Goal: Task Accomplishment & Management: Use online tool/utility

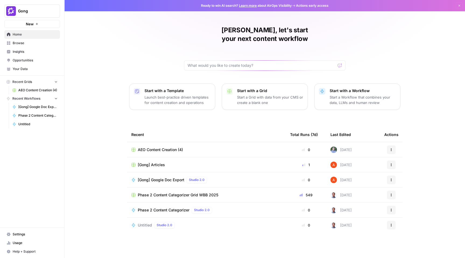
click at [30, 44] on span "Browse" at bounding box center [35, 43] width 45 height 5
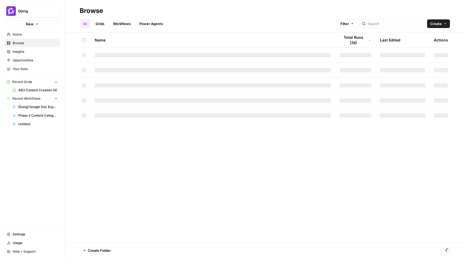
click at [48, 8] on span "Gong" at bounding box center [34, 10] width 33 height 5
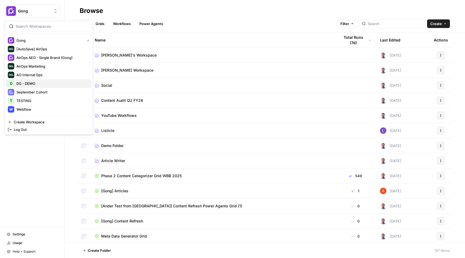
click at [50, 81] on span "DG - DEMO" at bounding box center [51, 83] width 71 height 5
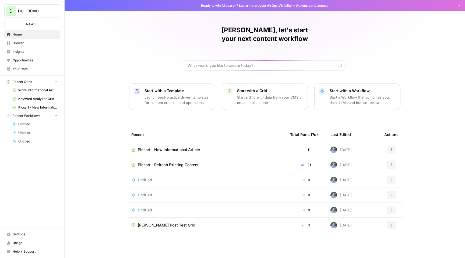
click at [34, 62] on span "Opportunities" at bounding box center [35, 60] width 45 height 5
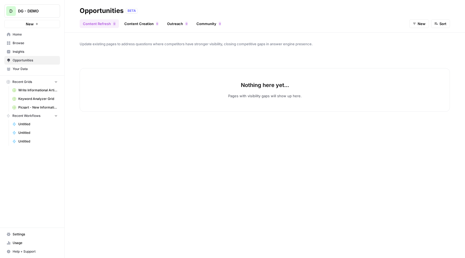
click at [32, 46] on link "Browse" at bounding box center [32, 43] width 56 height 9
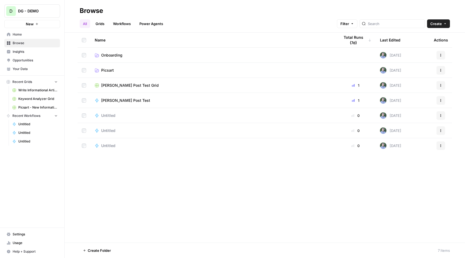
click at [105, 71] on span "Picsart" at bounding box center [107, 70] width 13 height 5
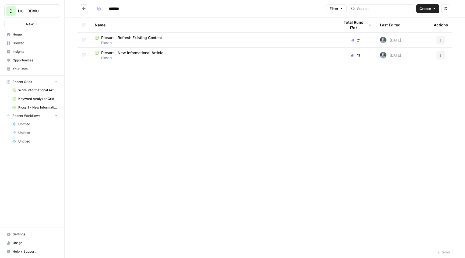
click at [134, 53] on span "Picsart - New Informational Article" at bounding box center [132, 52] width 62 height 5
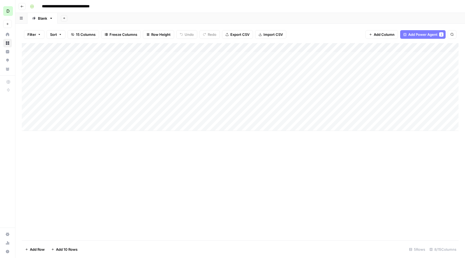
click at [230, 47] on div "Add Column" at bounding box center [240, 87] width 437 height 88
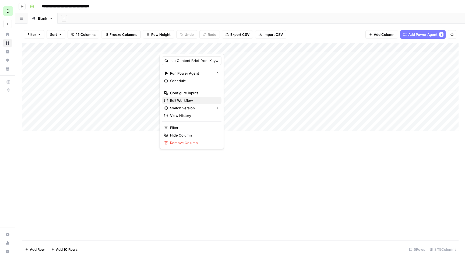
click at [197, 99] on span "Edit Workflow" at bounding box center [193, 100] width 47 height 5
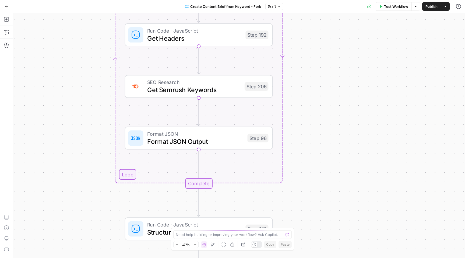
drag, startPoint x: 239, startPoint y: 66, endPoint x: 243, endPoint y: 164, distance: 98.1
click at [243, 164] on div "Workflow Set Inputs Inputs Google Search Perform Google Search Step 51 Loop Ite…" at bounding box center [239, 135] width 452 height 245
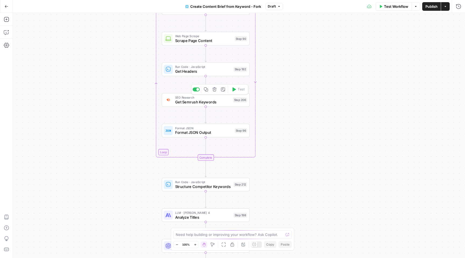
click at [216, 73] on span "Get Headers" at bounding box center [203, 71] width 56 height 6
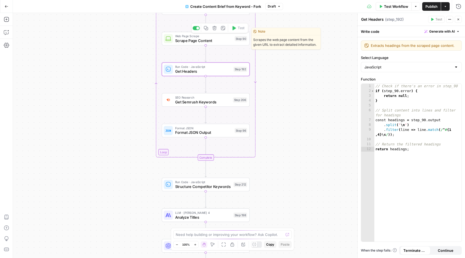
click at [202, 39] on span "Scrape Page Content" at bounding box center [203, 41] width 57 height 6
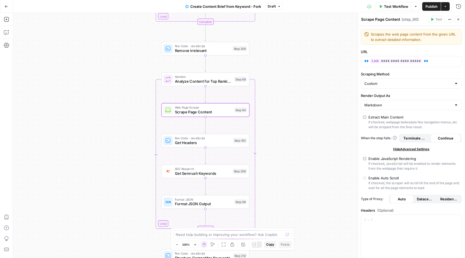
drag, startPoint x: 143, startPoint y: 58, endPoint x: 141, endPoint y: 128, distance: 70.0
click at [141, 128] on div "Workflow Set Inputs Inputs Google Search Perform Google Search Step 51 Loop Ite…" at bounding box center [239, 135] width 452 height 245
click at [209, 79] on span "Analyze Content for Top Ranking Pages" at bounding box center [202, 80] width 57 height 6
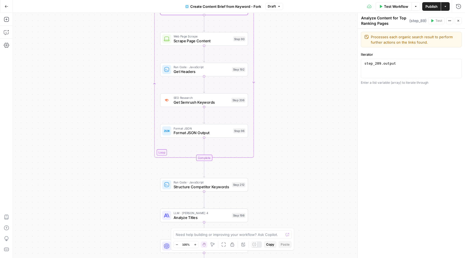
drag, startPoint x: 132, startPoint y: 124, endPoint x: 132, endPoint y: 54, distance: 69.5
click at [132, 54] on div "Workflow Set Inputs Inputs Google Search Perform Google Search Step 51 Loop Ite…" at bounding box center [239, 135] width 452 height 245
click at [216, 183] on span "Run Code · JavaScript" at bounding box center [202, 182] width 56 height 5
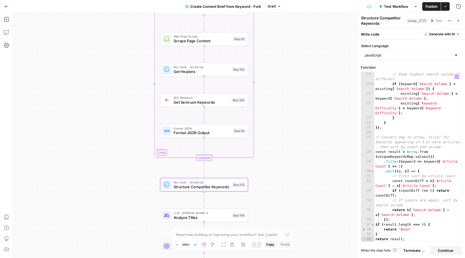
scroll to position [121, 0]
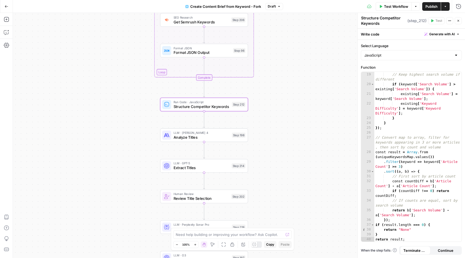
drag, startPoint x: 327, startPoint y: 187, endPoint x: 327, endPoint y: 103, distance: 84.5
click at [327, 103] on div "Workflow Set Inputs Inputs Google Search Perform Google Search Step 51 Loop Ite…" at bounding box center [239, 135] width 452 height 245
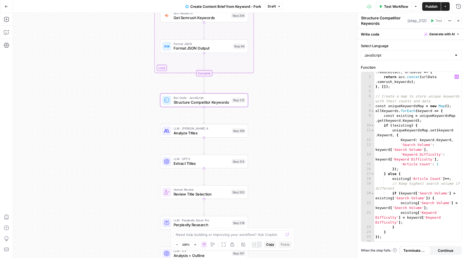
scroll to position [0, 0]
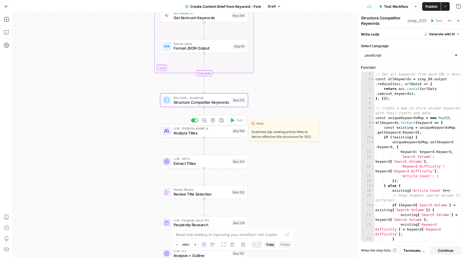
click at [213, 130] on span "Analyze Titles" at bounding box center [202, 133] width 56 height 6
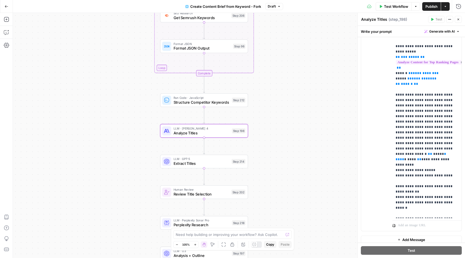
scroll to position [124, 0]
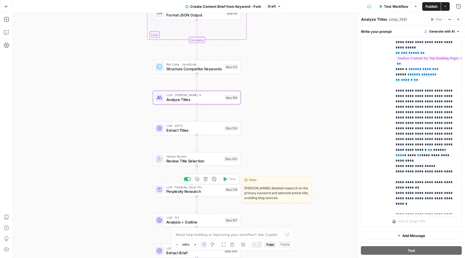
click at [212, 192] on span "Perplexity Research" at bounding box center [194, 192] width 56 height 6
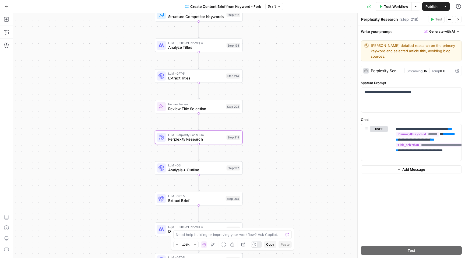
drag, startPoint x: 318, startPoint y: 153, endPoint x: 320, endPoint y: 101, distance: 52.3
click at [320, 101] on div "Workflow Set Inputs Inputs Google Search Perform Google Search Step 51 Loop Ite…" at bounding box center [239, 135] width 452 height 245
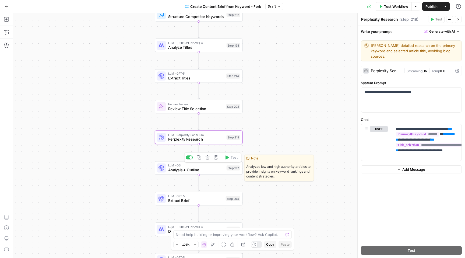
click at [186, 169] on span "Analysis + Outline" at bounding box center [196, 170] width 56 height 6
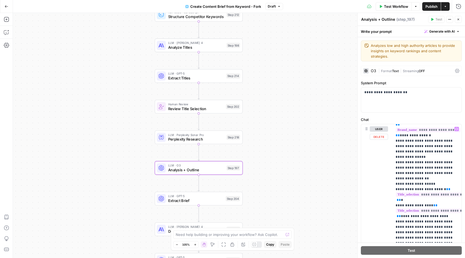
scroll to position [943, 0]
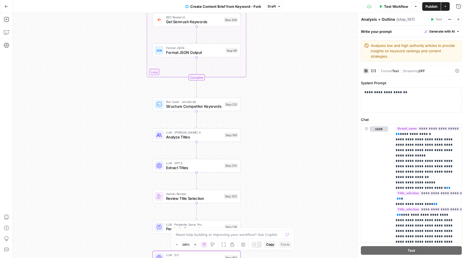
drag, startPoint x: 260, startPoint y: 66, endPoint x: 258, endPoint y: 156, distance: 89.4
click at [258, 156] on div "Workflow Set Inputs Inputs Google Search Perform Google Search Step 51 Loop Ite…" at bounding box center [239, 135] width 452 height 245
click at [459, 17] on button "Close" at bounding box center [458, 19] width 7 height 7
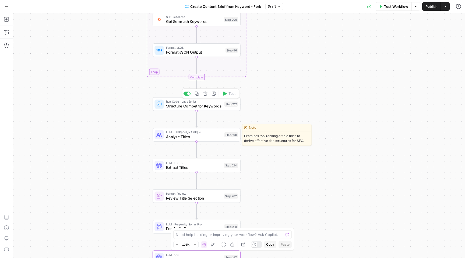
click at [194, 137] on span "Analyze Titles" at bounding box center [194, 137] width 56 height 6
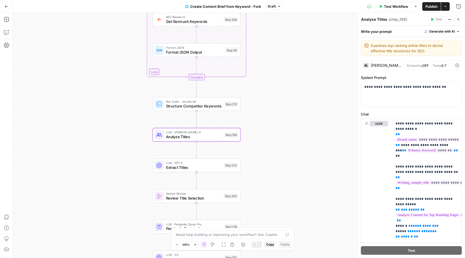
click at [312, 62] on div "Workflow Set Inputs Inputs Google Search Perform Google Search Step 51 Loop Ite…" at bounding box center [239, 135] width 452 height 245
click at [443, 4] on button "Actions" at bounding box center [445, 6] width 9 height 9
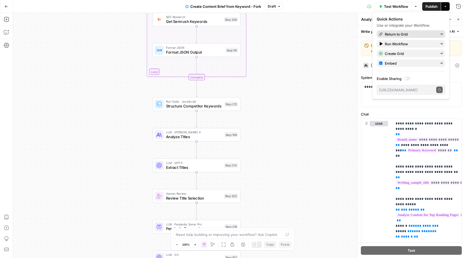
click at [403, 34] on span "Return to Grid" at bounding box center [410, 34] width 51 height 5
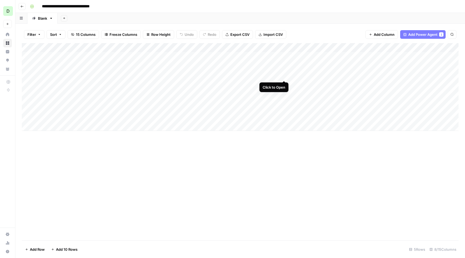
click at [284, 70] on div "Add Column" at bounding box center [240, 87] width 437 height 88
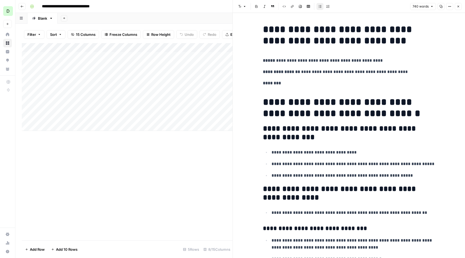
click at [228, 70] on div "Add Column" at bounding box center [127, 87] width 211 height 88
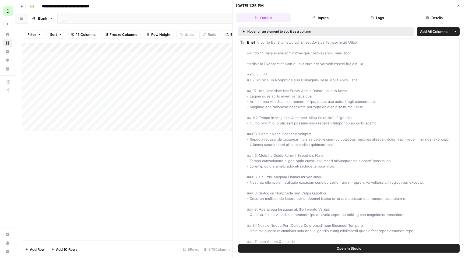
click at [373, 20] on button "Logs" at bounding box center [377, 17] width 55 height 9
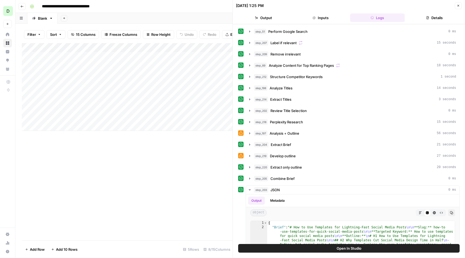
click at [459, 6] on icon "button" at bounding box center [458, 5] width 3 height 3
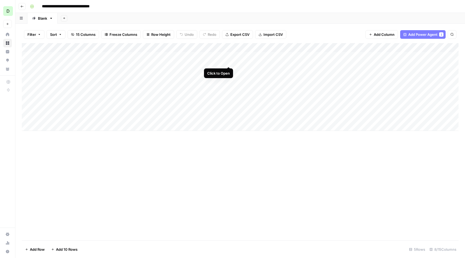
click at [228, 56] on div "Add Column" at bounding box center [240, 87] width 437 height 88
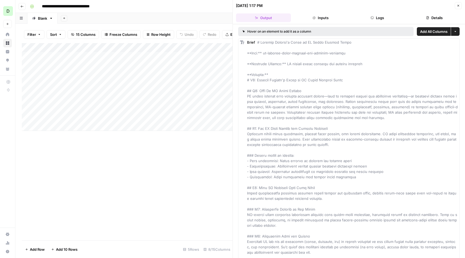
click at [376, 21] on button "Logs" at bounding box center [377, 17] width 55 height 9
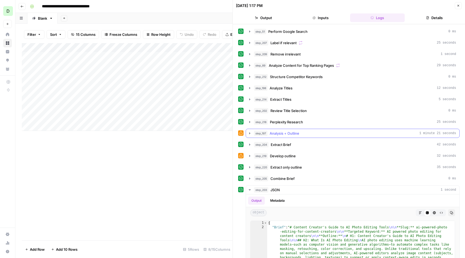
click at [250, 133] on icon "button" at bounding box center [249, 133] width 1 height 2
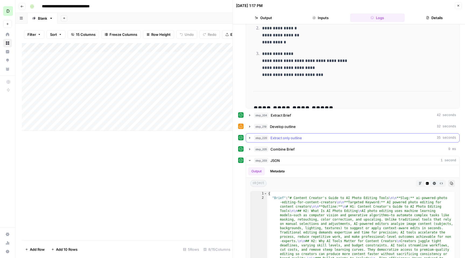
scroll to position [189, 0]
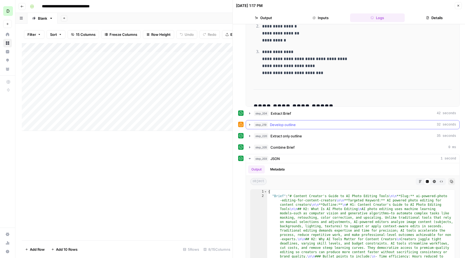
click at [251, 124] on icon "button" at bounding box center [250, 125] width 4 height 4
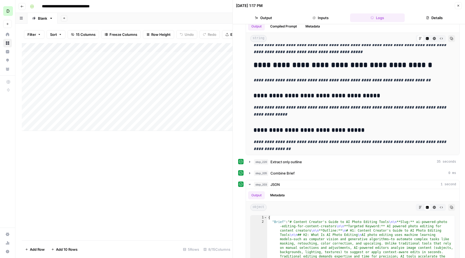
scroll to position [320, 0]
click at [250, 162] on icon "button" at bounding box center [249, 162] width 1 height 2
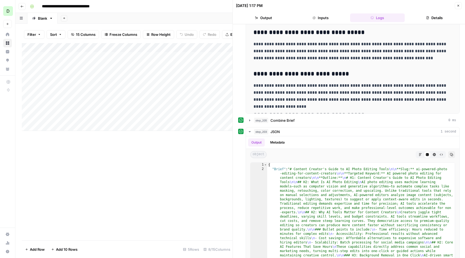
scroll to position [509, 0]
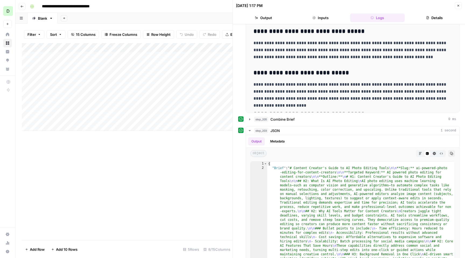
click at [460, 6] on icon "button" at bounding box center [458, 5] width 3 height 3
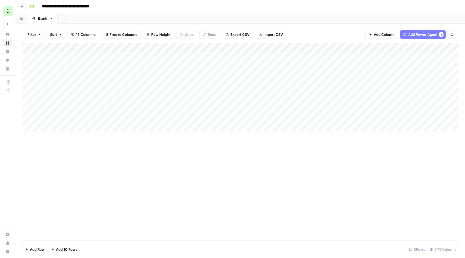
click at [229, 48] on div "Add Column" at bounding box center [240, 87] width 437 height 88
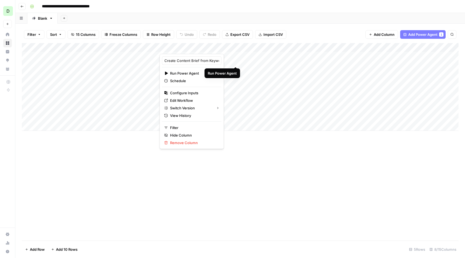
click at [230, 48] on div at bounding box center [200, 48] width 81 height 11
click at [230, 47] on div at bounding box center [200, 48] width 81 height 11
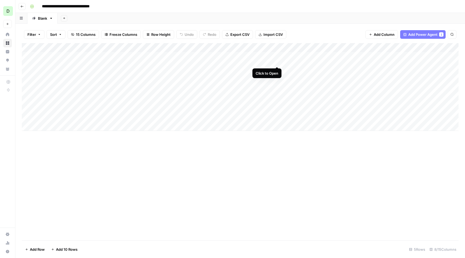
click at [278, 56] on div "Add Column" at bounding box center [240, 87] width 437 height 88
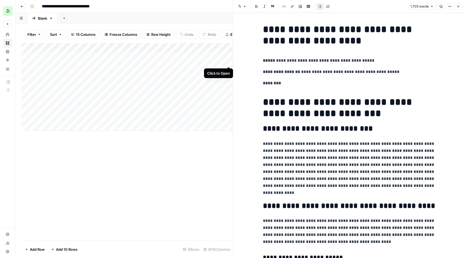
click at [229, 57] on div "Add Column" at bounding box center [127, 87] width 211 height 88
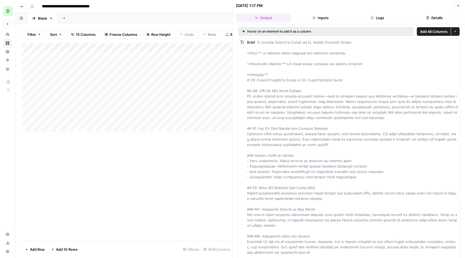
click at [370, 18] on button "Logs" at bounding box center [377, 17] width 55 height 9
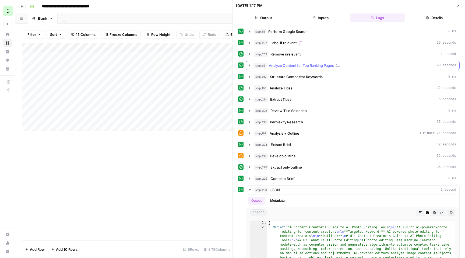
click at [249, 64] on icon "button" at bounding box center [250, 65] width 4 height 4
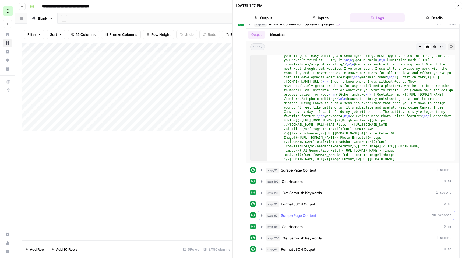
scroll to position [44, 0]
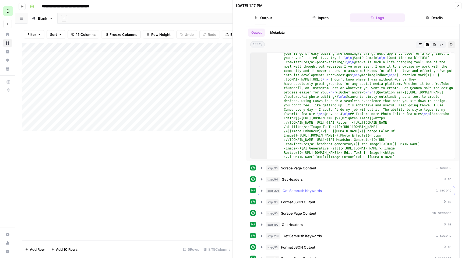
click at [262, 190] on icon "button" at bounding box center [261, 191] width 1 height 2
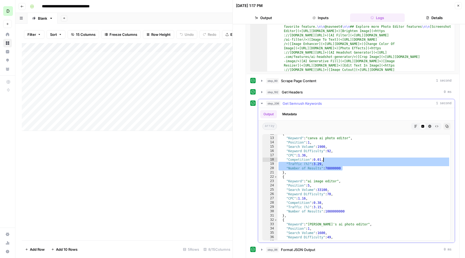
scroll to position [0, 0]
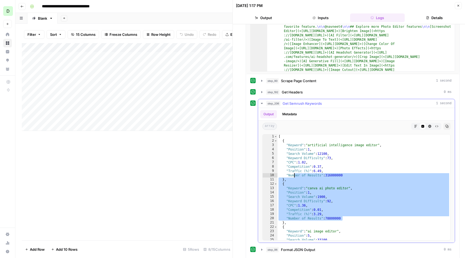
drag, startPoint x: 351, startPoint y: 166, endPoint x: 295, endPoint y: 178, distance: 57.2
click at [295, 178] on div "[ { "Keyword" : "artificial intelligence image editor" , "Position" : 1 , "Sear…" at bounding box center [364, 191] width 173 height 114
click at [351, 172] on div "[ { "Keyword" : "artificial intelligence image editor" , "Position" : 1 , "Sear…" at bounding box center [364, 191] width 173 height 114
type textarea "**********"
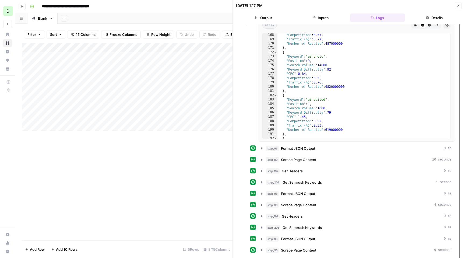
scroll to position [722, 0]
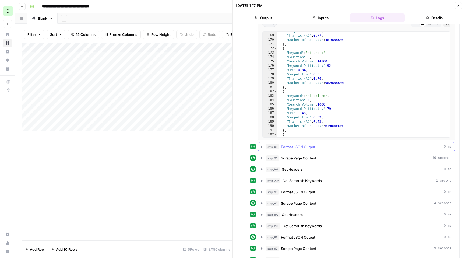
click at [262, 146] on icon "button" at bounding box center [262, 147] width 4 height 4
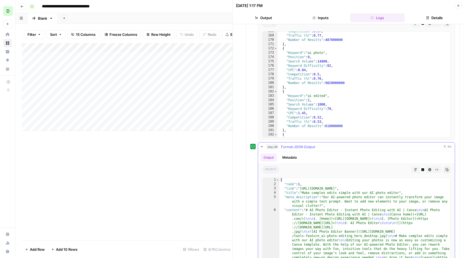
click at [262, 146] on icon "button" at bounding box center [262, 147] width 4 height 4
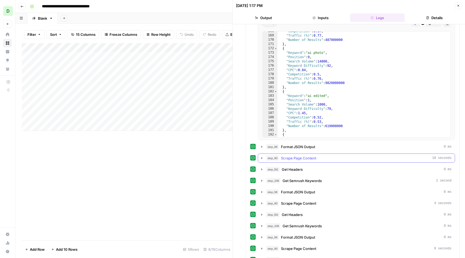
click at [262, 159] on icon "button" at bounding box center [261, 158] width 1 height 2
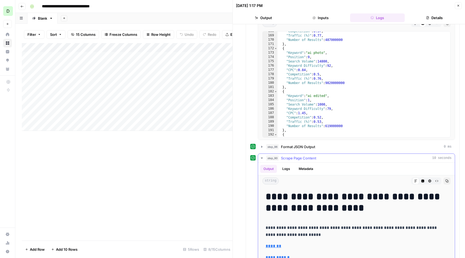
click at [262, 158] on icon "button" at bounding box center [262, 158] width 2 height 1
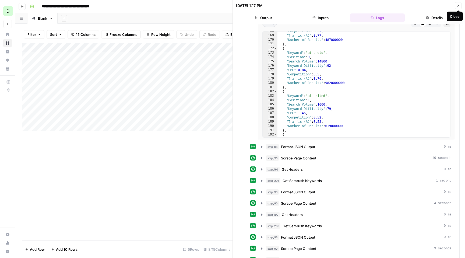
click at [460, 4] on button "Close" at bounding box center [458, 5] width 7 height 7
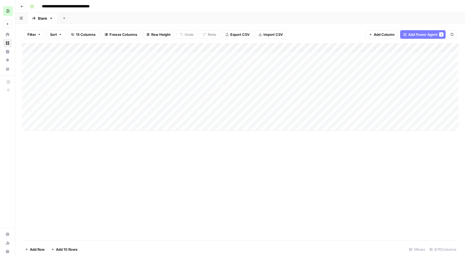
click at [230, 48] on div "Add Column" at bounding box center [240, 87] width 437 height 88
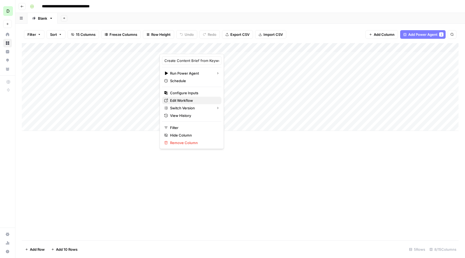
click at [186, 102] on span "Edit Workflow" at bounding box center [193, 100] width 47 height 5
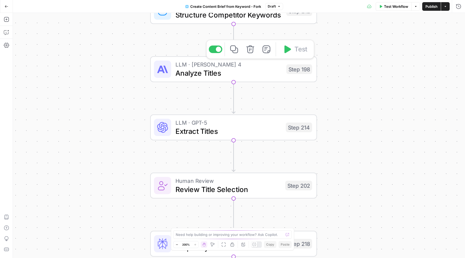
click at [234, 76] on span "Analyze Titles" at bounding box center [229, 73] width 107 height 11
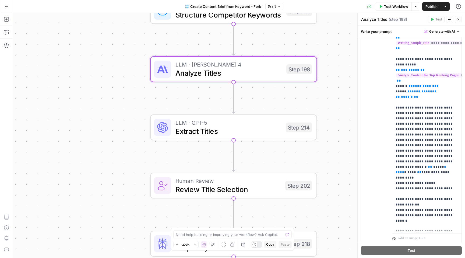
scroll to position [108, 0]
click at [235, 127] on span "Extract Titles" at bounding box center [229, 131] width 106 height 11
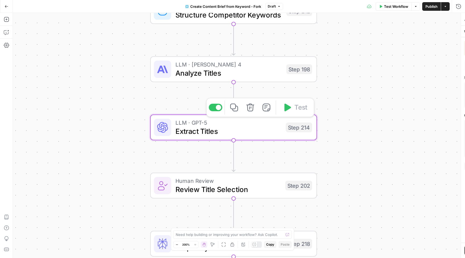
type textarea "Extract Titles"
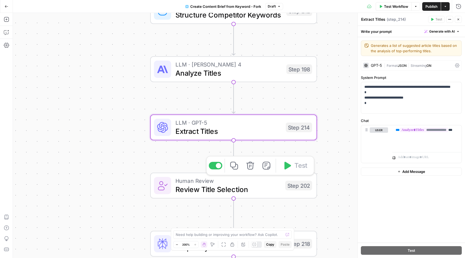
click at [218, 185] on span "Review Title Selection" at bounding box center [229, 189] width 106 height 11
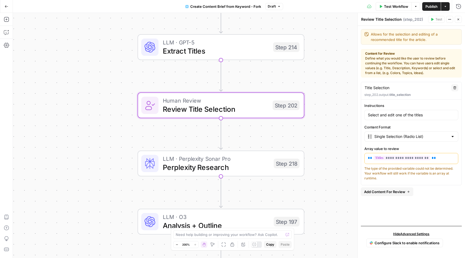
drag, startPoint x: 277, startPoint y: 162, endPoint x: 264, endPoint y: 82, distance: 81.2
click at [264, 82] on div "Workflow Set Inputs Inputs Google Search Perform Google Search Step 51 Loop Ite…" at bounding box center [239, 135] width 452 height 245
click at [253, 160] on span "LLM · Perplexity Sonar Pro" at bounding box center [216, 158] width 107 height 9
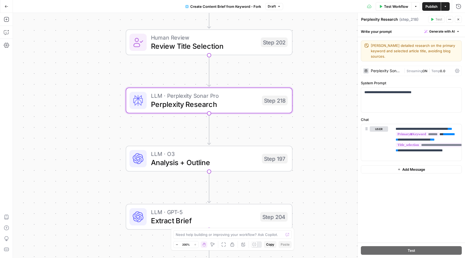
drag, startPoint x: 323, startPoint y: 175, endPoint x: 310, endPoint y: 107, distance: 68.6
click at [310, 108] on div "Workflow Set Inputs Inputs Google Search Perform Google Search Step 51 Loop Ite…" at bounding box center [239, 135] width 452 height 245
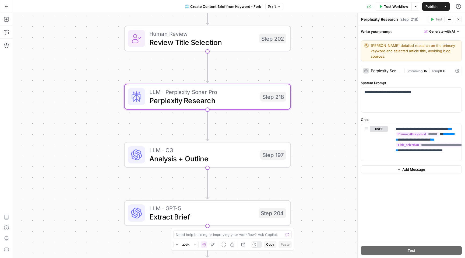
click at [232, 149] on span "LLM · O3" at bounding box center [202, 150] width 107 height 9
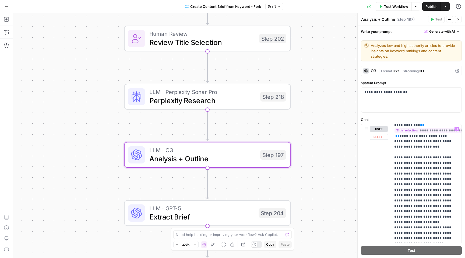
scroll to position [786, 1]
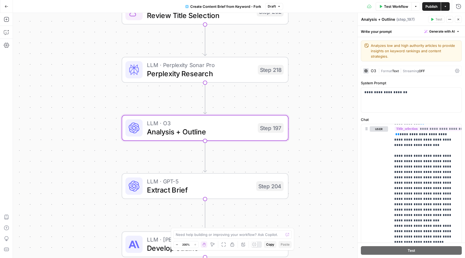
drag, startPoint x: 316, startPoint y: 178, endPoint x: 314, endPoint y: 151, distance: 27.0
click at [314, 151] on div "Workflow Set Inputs Inputs Google Search Perform Google Search Step 51 Loop Ite…" at bounding box center [239, 135] width 452 height 245
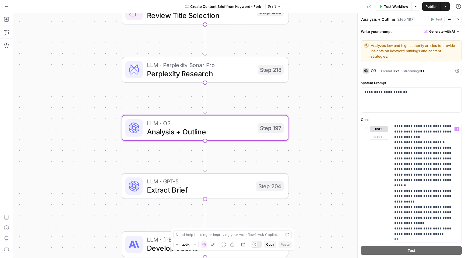
scroll to position [1097, 1]
click at [229, 179] on span "LLM · GPT-5" at bounding box center [199, 181] width 105 height 9
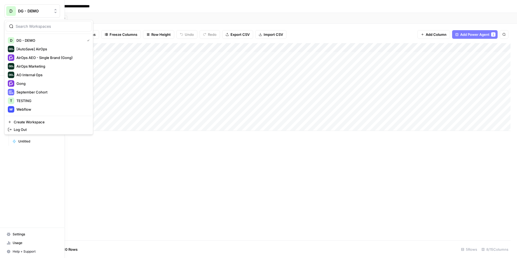
click at [19, 10] on span "DG - DEMO" at bounding box center [34, 10] width 33 height 5
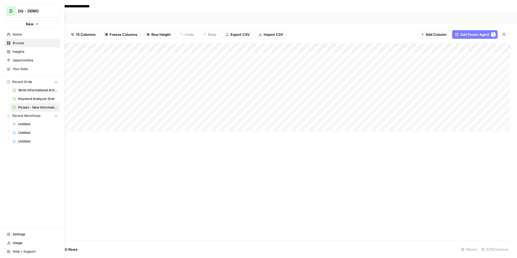
click at [26, 36] on span "Home" at bounding box center [35, 34] width 45 height 5
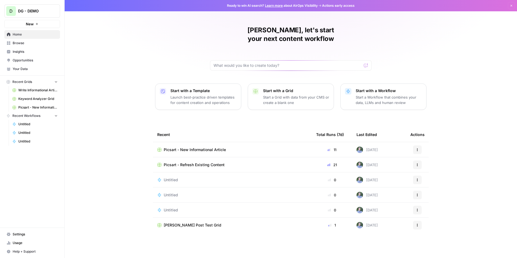
click at [26, 68] on span "Your Data" at bounding box center [35, 69] width 45 height 5
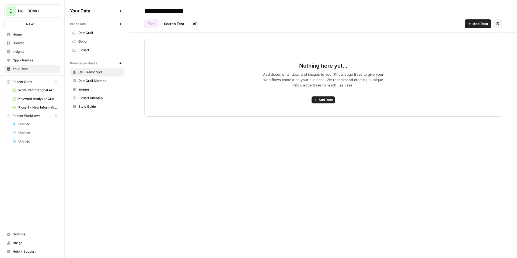
click at [91, 52] on span "Picsart" at bounding box center [99, 50] width 43 height 5
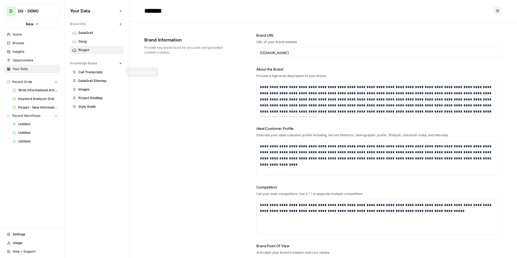
click at [95, 99] on span "Picsart SiteMap" at bounding box center [99, 98] width 43 height 5
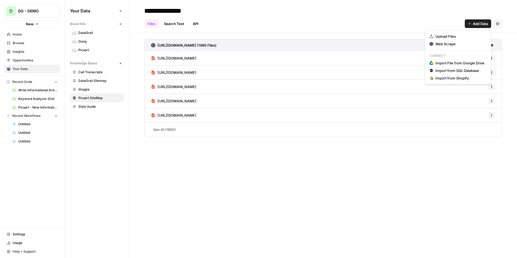
click at [477, 25] on span "Add Data" at bounding box center [480, 23] width 15 height 5
click at [401, 37] on div "https://picsart.com/blog/sitemap.xml (1965 Files) https://picsart.com/blog/ Opt…" at bounding box center [323, 87] width 388 height 109
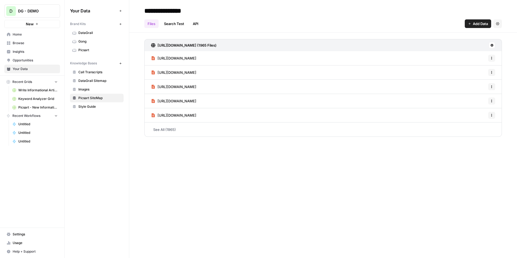
click at [491, 44] on icon at bounding box center [491, 45] width 3 height 3
click at [472, 66] on span "Schedule Data Sync" at bounding box center [471, 64] width 33 height 5
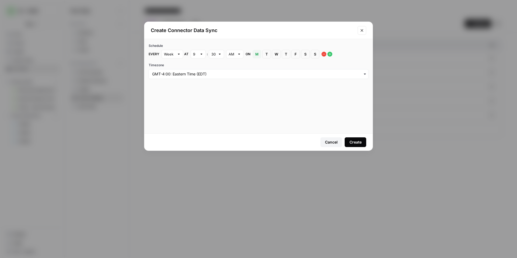
click at [362, 30] on icon "Close modal" at bounding box center [362, 30] width 2 height 2
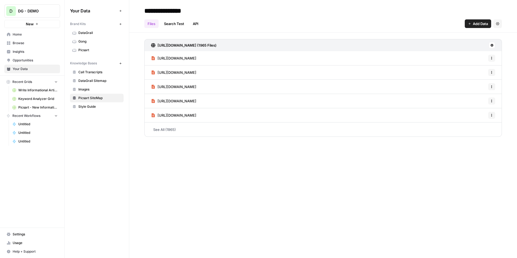
click at [31, 44] on span "Browse" at bounding box center [35, 43] width 45 height 5
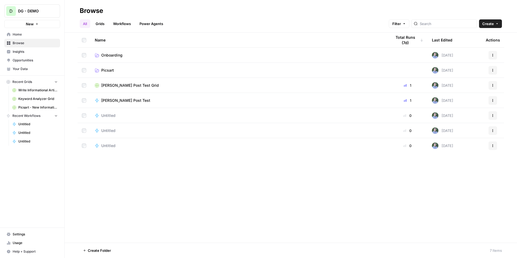
click at [101, 23] on link "Grids" at bounding box center [99, 23] width 15 height 9
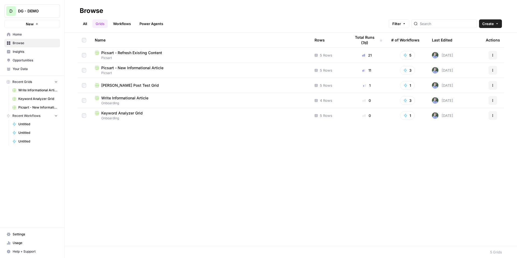
click at [127, 68] on span "Picsart - New Informational Article" at bounding box center [132, 67] width 62 height 5
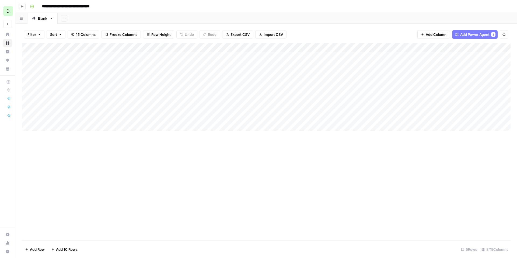
click at [230, 47] on div "Add Column" at bounding box center [266, 87] width 489 height 88
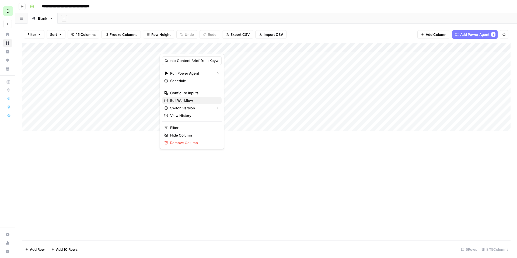
click at [191, 99] on span "Edit Workflow" at bounding box center [193, 100] width 47 height 5
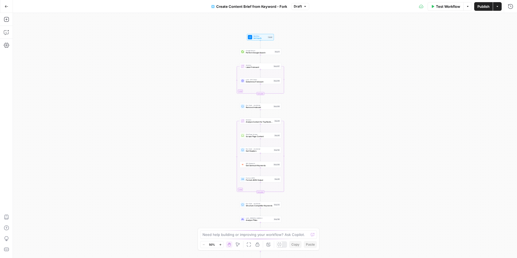
drag, startPoint x: 305, startPoint y: 43, endPoint x: 300, endPoint y: 107, distance: 64.8
click at [300, 107] on div "Workflow Set Inputs Inputs Google Search Perform Google Search Step 51 Loop Ite…" at bounding box center [265, 135] width 504 height 245
click at [224, 43] on div "Workflow Set Inputs Inputs Google Search Perform Google Search Step 51 Loop Ite…" at bounding box center [265, 135] width 504 height 245
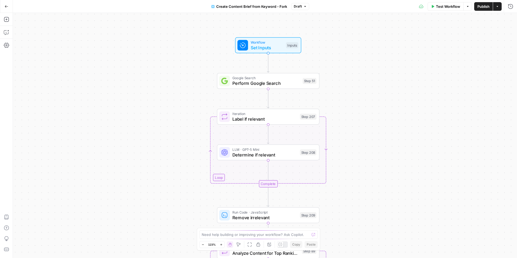
drag, startPoint x: 373, startPoint y: 54, endPoint x: 328, endPoint y: 71, distance: 48.7
click at [328, 71] on div "Workflow Set Inputs Inputs Google Search Perform Google Search Step 51 Loop Ite…" at bounding box center [265, 135] width 504 height 245
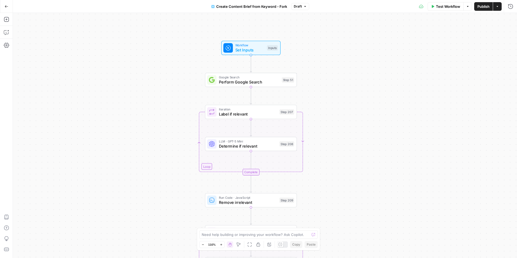
drag, startPoint x: 343, startPoint y: 74, endPoint x: 319, endPoint y: 74, distance: 23.7
click at [319, 74] on div "Workflow Set Inputs Inputs Google Search Perform Google Search Step 51 Loop Ite…" at bounding box center [265, 135] width 504 height 245
click at [251, 46] on span "Workflow" at bounding box center [249, 45] width 29 height 5
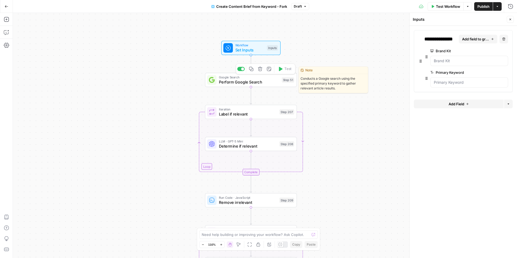
click at [249, 80] on span "Perform Google Search" at bounding box center [249, 82] width 60 height 6
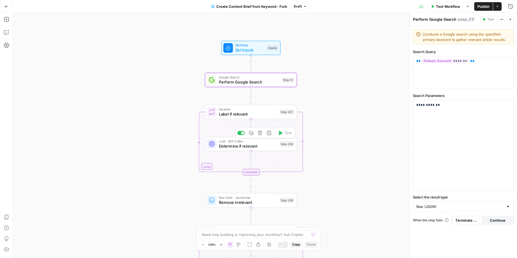
click at [250, 148] on span "Determine if relevant" at bounding box center [248, 146] width 58 height 6
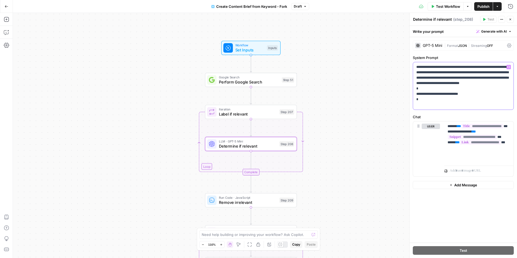
click at [436, 78] on p "**********" at bounding box center [463, 85] width 94 height 43
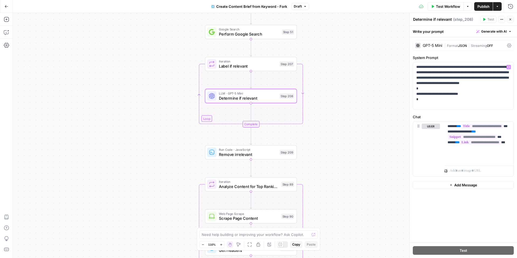
drag, startPoint x: 354, startPoint y: 146, endPoint x: 353, endPoint y: 85, distance: 60.9
click at [353, 85] on div "Workflow Set Inputs Inputs Google Search Perform Google Search Step 51 Loop Ite…" at bounding box center [265, 135] width 504 height 245
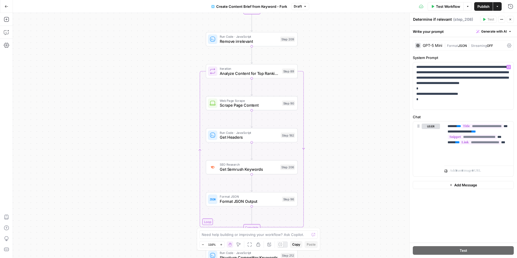
drag, startPoint x: 338, startPoint y: 198, endPoint x: 340, endPoint y: 92, distance: 105.6
click at [340, 92] on div "Workflow Set Inputs Inputs Google Search Perform Google Search Step 51 Loop Ite…" at bounding box center [265, 135] width 504 height 245
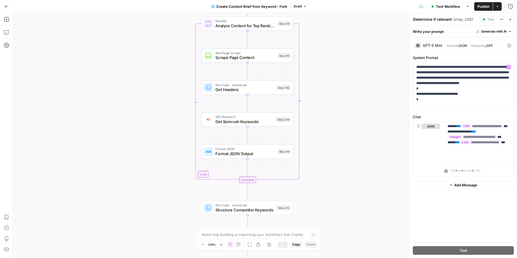
drag, startPoint x: 188, startPoint y: 201, endPoint x: 183, endPoint y: 156, distance: 45.3
click at [183, 156] on div "Workflow Set Inputs Inputs Google Search Perform Google Search Step 51 Loop Ite…" at bounding box center [265, 135] width 504 height 245
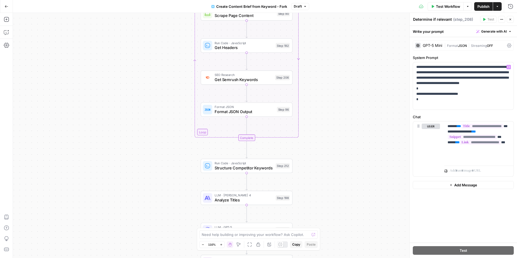
drag, startPoint x: 184, startPoint y: 177, endPoint x: 183, endPoint y: 138, distance: 38.8
click at [183, 138] on div "Workflow Set Inputs Inputs Google Search Perform Google Search Step 51 Loop Ite…" at bounding box center [265, 135] width 504 height 245
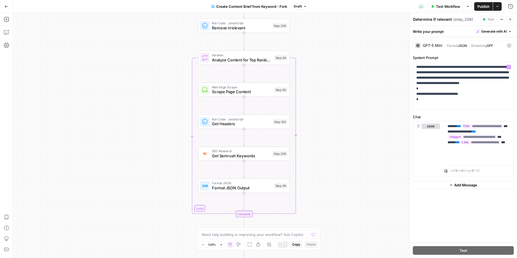
drag, startPoint x: 186, startPoint y: 124, endPoint x: 184, endPoint y: 198, distance: 74.3
click at [184, 198] on div "Workflow Set Inputs Inputs Google Search Perform Google Search Step 51 Loop Ite…" at bounding box center [265, 135] width 504 height 245
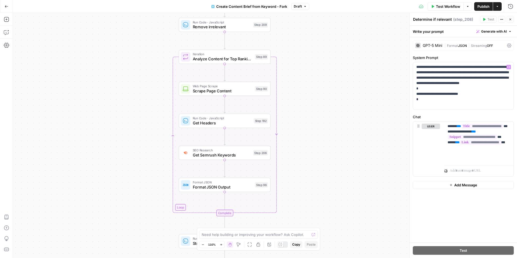
drag, startPoint x: 156, startPoint y: 118, endPoint x: 344, endPoint y: 118, distance: 187.4
click at [344, 118] on div "Workflow Set Inputs Inputs Google Search Perform Google Search Step 51 Loop Ite…" at bounding box center [265, 135] width 504 height 245
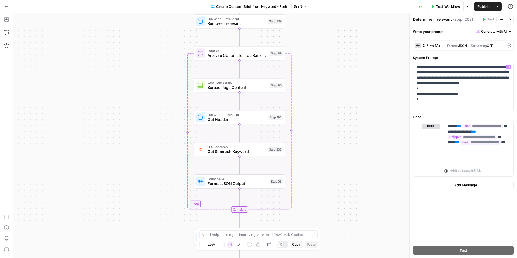
drag, startPoint x: 126, startPoint y: 135, endPoint x: 142, endPoint y: 132, distance: 15.8
click at [142, 132] on div "Workflow Set Inputs Inputs Google Search Perform Google Search Step 51 Loop Ite…" at bounding box center [265, 135] width 504 height 245
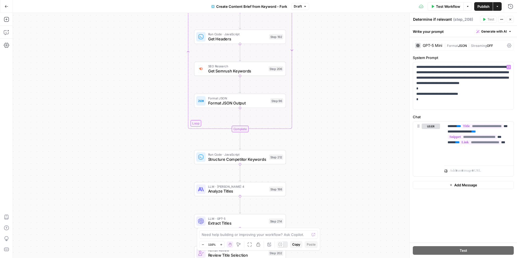
drag, startPoint x: 310, startPoint y: 132, endPoint x: 309, endPoint y: 43, distance: 89.4
click at [309, 43] on div "Workflow Set Inputs Inputs Google Search Perform Google Search Step 51 Loop Ite…" at bounding box center [265, 135] width 504 height 245
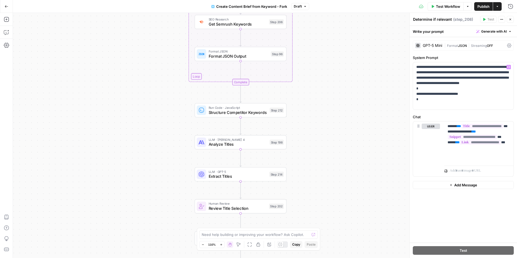
drag, startPoint x: 313, startPoint y: 124, endPoint x: 313, endPoint y: 85, distance: 38.8
click at [313, 85] on div "Workflow Set Inputs Inputs Google Search Perform Google Search Step 51 Loop Ite…" at bounding box center [265, 135] width 504 height 245
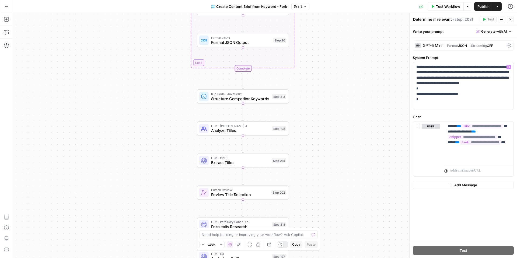
drag, startPoint x: 313, startPoint y: 85, endPoint x: 316, endPoint y: 71, distance: 13.9
click at [316, 71] on div "Workflow Set Inputs Inputs Google Search Perform Google Search Step 51 Loop Ite…" at bounding box center [265, 135] width 504 height 245
click at [229, 131] on span "Analyze Titles" at bounding box center [240, 131] width 59 height 6
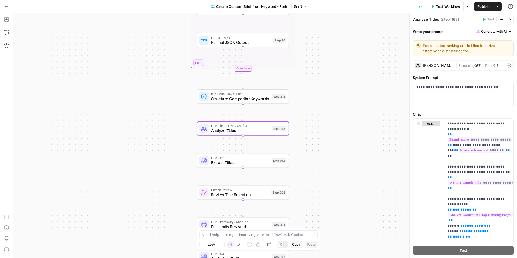
click at [508, 66] on icon at bounding box center [509, 65] width 4 height 4
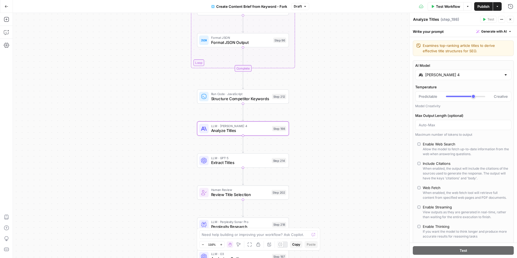
click at [480, 78] on div "Claude Sonnet 4" at bounding box center [463, 75] width 96 height 10
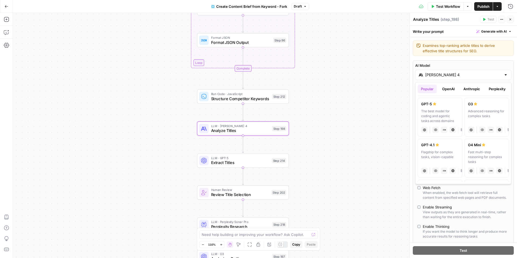
click at [459, 61] on div "AI Model Claude Sonnet 4 Temperature Predictable Creative Model Creativity Max …" at bounding box center [463, 163] width 101 height 207
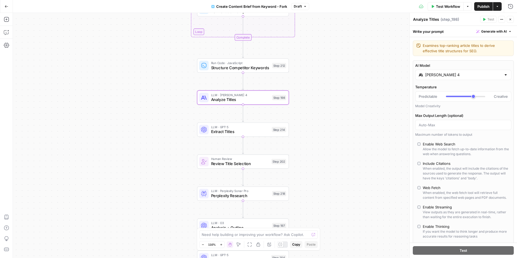
drag, startPoint x: 346, startPoint y: 112, endPoint x: 346, endPoint y: 81, distance: 31.0
click at [346, 81] on div "Workflow Set Inputs Inputs Google Search Perform Google Search Step 51 Loop Ite…" at bounding box center [265, 135] width 504 height 245
click at [249, 162] on span "Review Title Selection" at bounding box center [240, 164] width 58 height 6
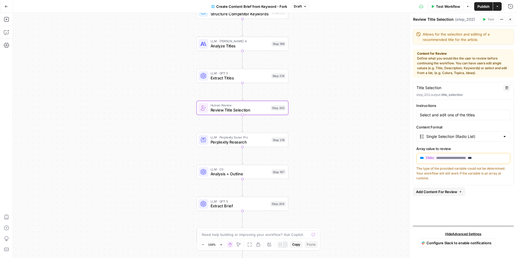
drag, startPoint x: 308, startPoint y: 172, endPoint x: 309, endPoint y: 115, distance: 56.5
click at [309, 115] on div "Workflow Set Inputs Inputs Google Search Perform Google Search Step 51 Loop Ite…" at bounding box center [265, 135] width 504 height 245
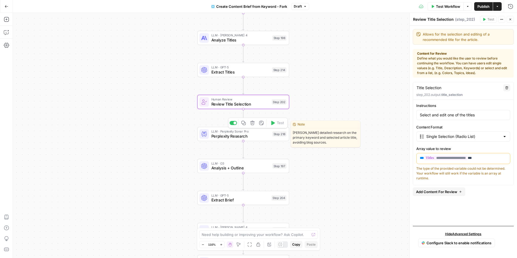
click at [245, 136] on span "Perplexity Research" at bounding box center [240, 136] width 59 height 6
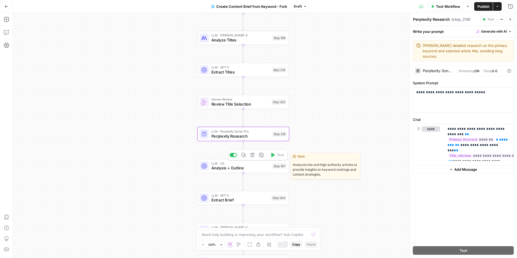
click at [252, 167] on span "Analysis + Outline" at bounding box center [240, 168] width 59 height 6
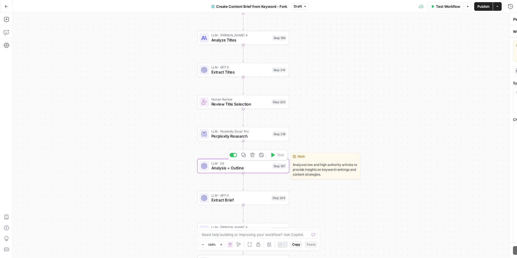
type textarea "Analysis + Outline"
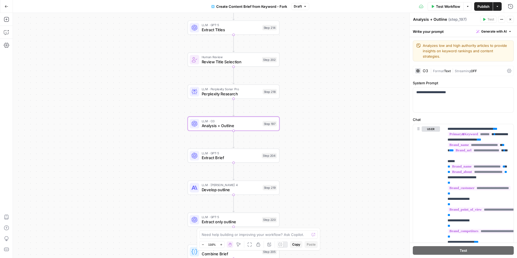
drag, startPoint x: 360, startPoint y: 197, endPoint x: 349, endPoint y: 151, distance: 47.4
click at [349, 151] on div "Workflow Set Inputs Inputs Google Search Perform Google Search Step 51 Loop Ite…" at bounding box center [265, 135] width 504 height 245
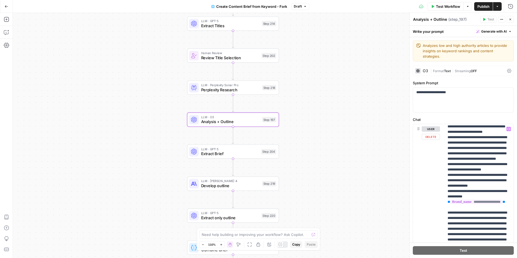
scroll to position [868, 0]
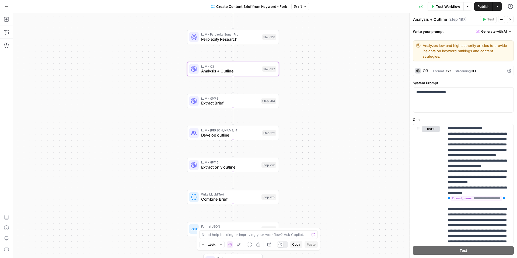
drag, startPoint x: 305, startPoint y: 186, endPoint x: 305, endPoint y: 135, distance: 51.2
click at [305, 135] on div "Workflow Set Inputs Inputs Google Search Perform Google Search Step 51 Loop Ite…" at bounding box center [265, 135] width 504 height 245
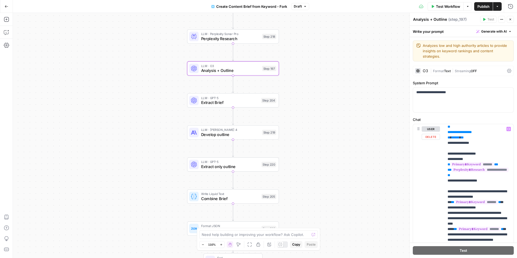
scroll to position [387, 0]
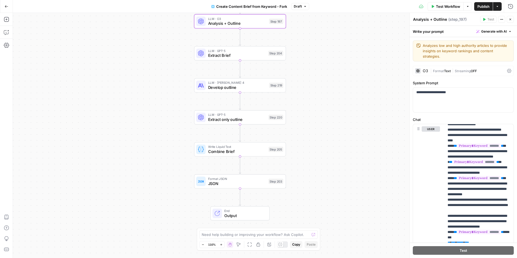
drag, startPoint x: 345, startPoint y: 192, endPoint x: 352, endPoint y: 145, distance: 47.6
click at [352, 145] on div "Workflow Set Inputs Inputs Google Search Perform Google Search Step 51 Loop Ite…" at bounding box center [265, 135] width 504 height 245
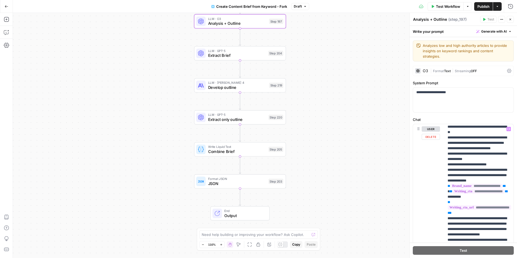
scroll to position [1662, 0]
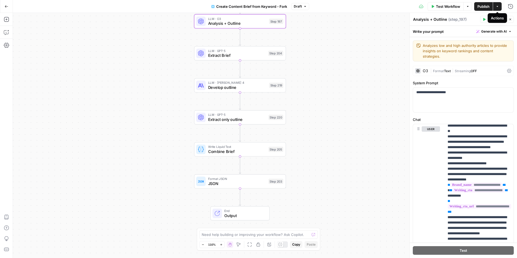
click at [497, 8] on icon "button" at bounding box center [497, 6] width 3 height 3
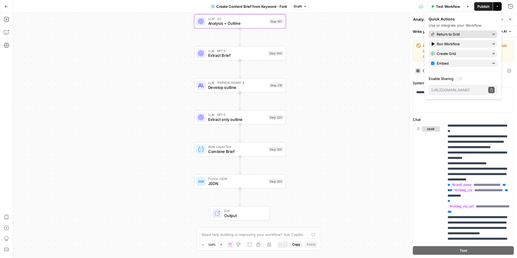
click at [451, 33] on span "Return to Grid" at bounding box center [462, 34] width 51 height 5
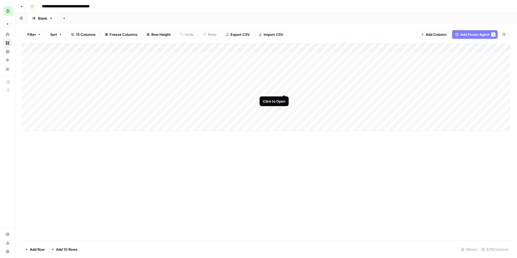
click at [283, 83] on div "Add Column" at bounding box center [266, 87] width 489 height 88
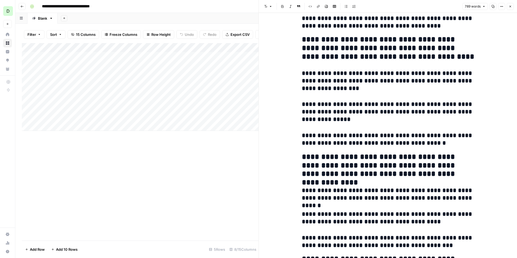
scroll to position [816, 0]
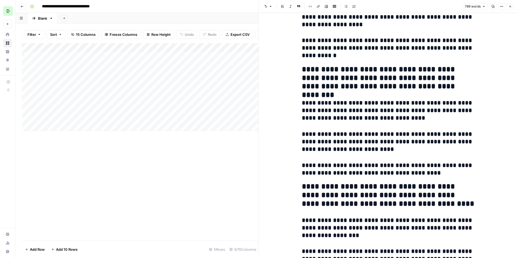
click at [510, 8] on icon "button" at bounding box center [510, 6] width 3 height 3
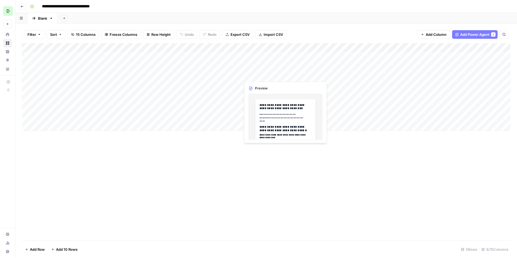
click at [284, 70] on div "Add Column" at bounding box center [266, 87] width 489 height 88
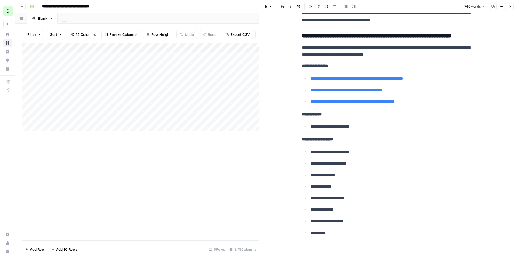
scroll to position [1238, 0]
drag, startPoint x: 302, startPoint y: 114, endPoint x: 367, endPoint y: 233, distance: 136.0
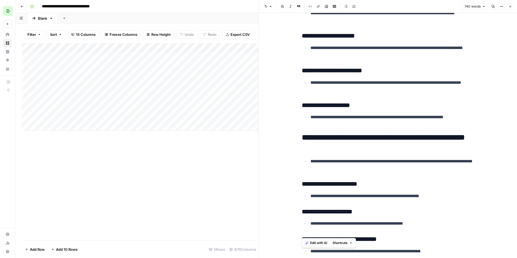
scroll to position [269, 0]
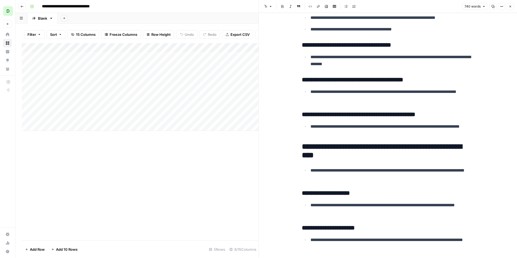
click at [331, 102] on p "**********" at bounding box center [392, 95] width 164 height 14
drag, startPoint x: 331, startPoint y: 102, endPoint x: 309, endPoint y: 84, distance: 28.0
click at [326, 111] on span "Edit with AI" at bounding box center [327, 108] width 17 height 5
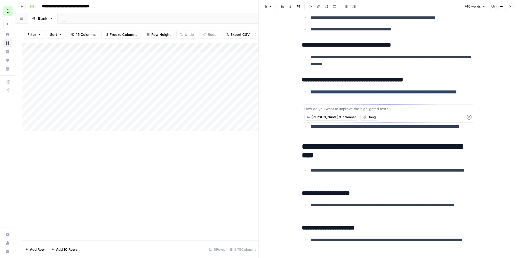
click at [376, 98] on p "**********" at bounding box center [392, 95] width 164 height 14
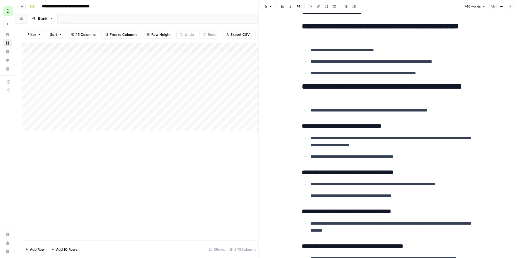
scroll to position [0, 0]
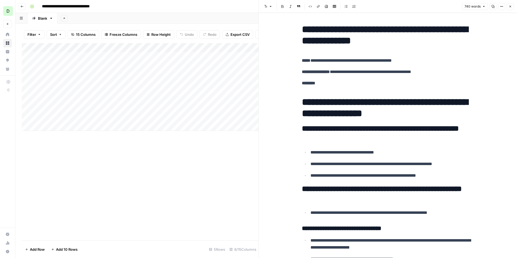
click at [510, 6] on icon "button" at bounding box center [510, 6] width 3 height 3
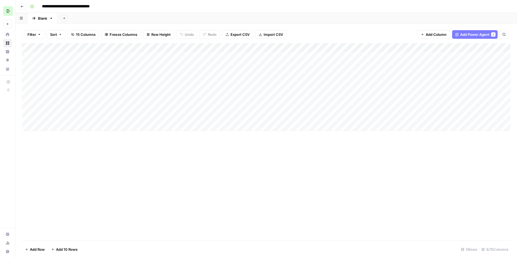
click at [355, 47] on div "Add Column" at bounding box center [266, 87] width 489 height 88
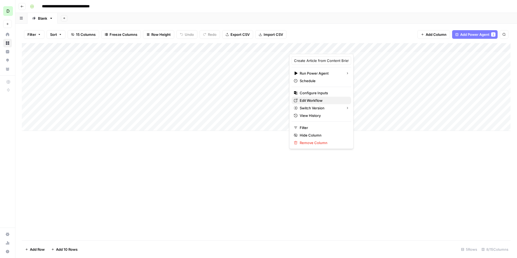
click at [312, 102] on span "Edit Workflow" at bounding box center [323, 100] width 47 height 5
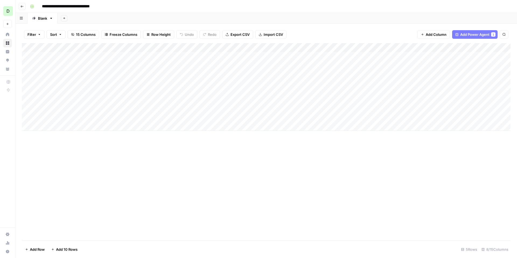
click at [178, 6] on div "**********" at bounding box center [270, 6] width 484 height 9
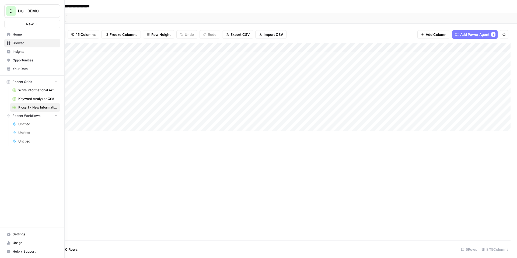
click at [40, 60] on span "Opportunities" at bounding box center [35, 60] width 45 height 5
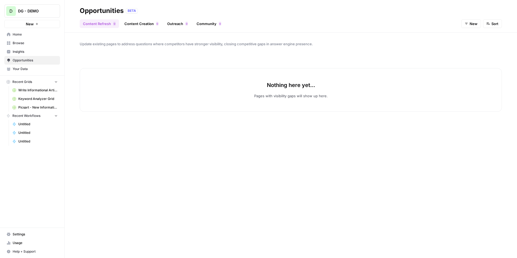
click at [168, 26] on link "Outreach 0" at bounding box center [177, 23] width 27 height 9
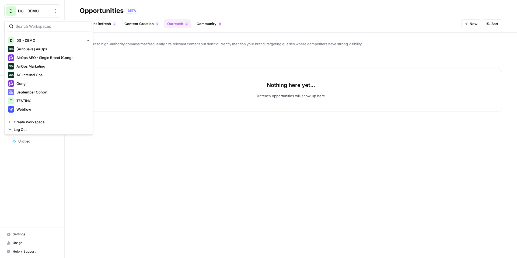
click at [55, 13] on icon "Workspace: DG - DEMO" at bounding box center [55, 10] width 5 height 5
click at [46, 59] on span "AirOps AEO - Single Brand (Gong)" at bounding box center [51, 57] width 71 height 5
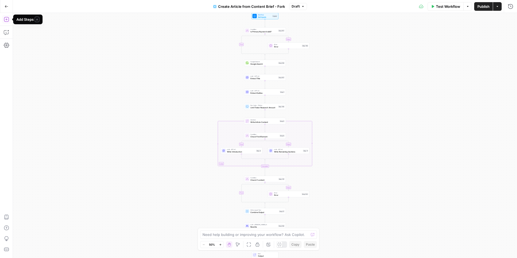
click at [9, 20] on button "Add Steps" at bounding box center [6, 19] width 9 height 9
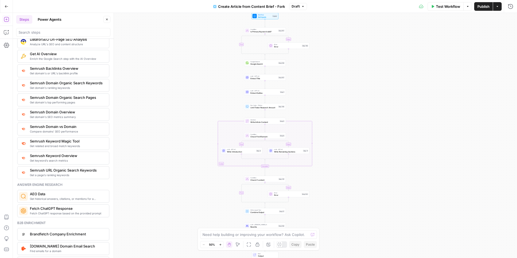
scroll to position [536, 0]
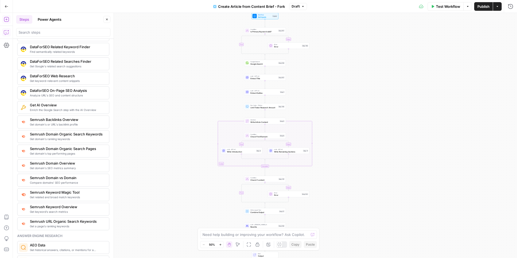
click at [6, 33] on icon "button" at bounding box center [6, 32] width 5 height 5
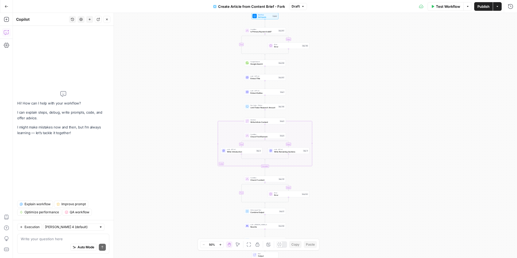
click at [32, 204] on span "Explain workflow" at bounding box center [38, 204] width 26 height 5
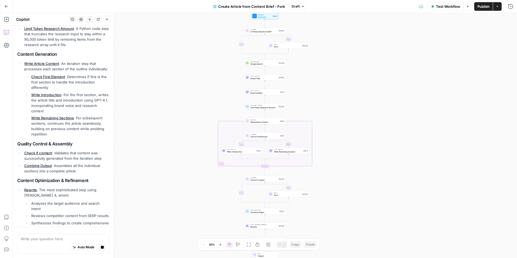
scroll to position [208, 0]
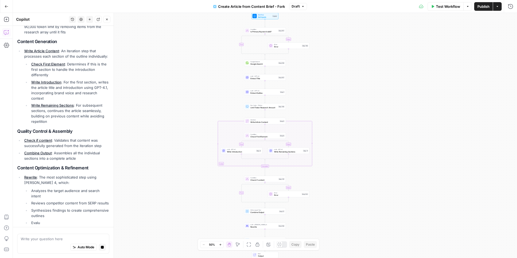
click at [107, 18] on icon "button" at bounding box center [106, 19] width 3 height 3
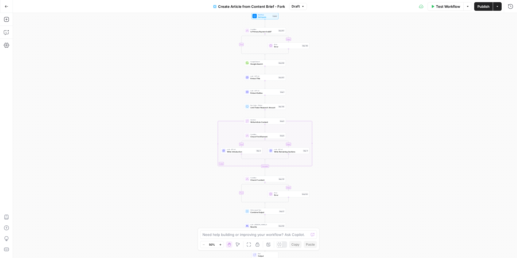
click at [6, 8] on icon "button" at bounding box center [7, 7] width 4 height 4
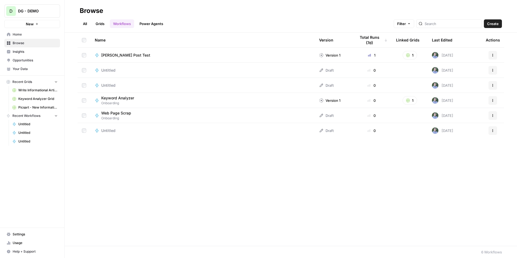
click at [103, 25] on link "Grids" at bounding box center [99, 23] width 15 height 9
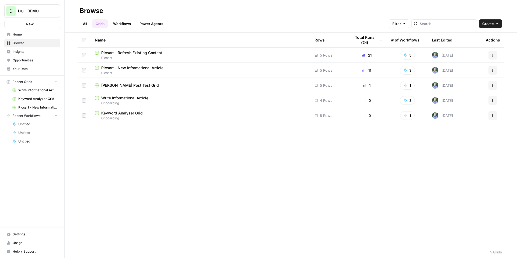
click at [129, 52] on span "Picsart - Refresh Existing Content" at bounding box center [131, 52] width 61 height 5
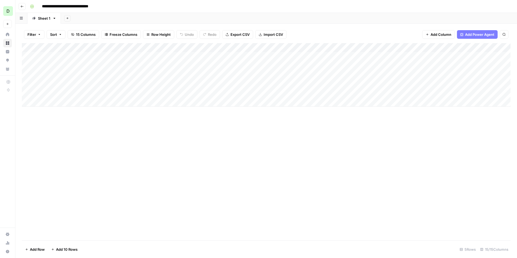
click at [25, 9] on header "**********" at bounding box center [266, 6] width 502 height 13
click at [23, 6] on icon "button" at bounding box center [21, 6] width 3 height 3
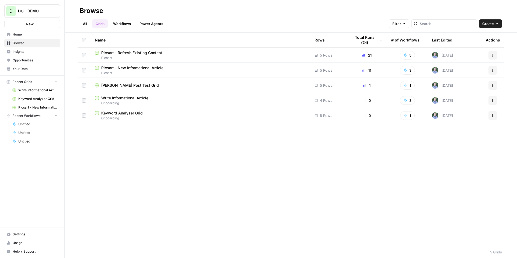
click at [137, 69] on span "Picsart - New Informational Article" at bounding box center [132, 67] width 62 height 5
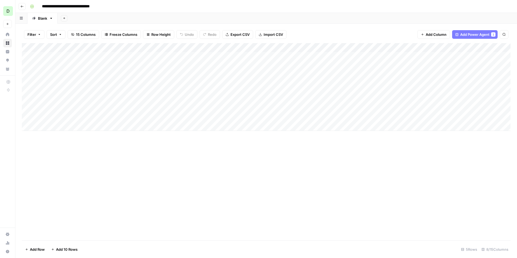
scroll to position [0, 75]
click at [20, 6] on icon "button" at bounding box center [21, 6] width 3 height 3
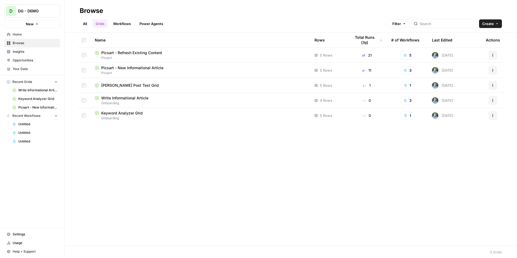
click at [163, 5] on header "Browse All Grids Workflows Power Agents Filter Create" at bounding box center [291, 16] width 452 height 33
click at [131, 51] on span "Picsart - Refresh Existing Content" at bounding box center [131, 52] width 61 height 5
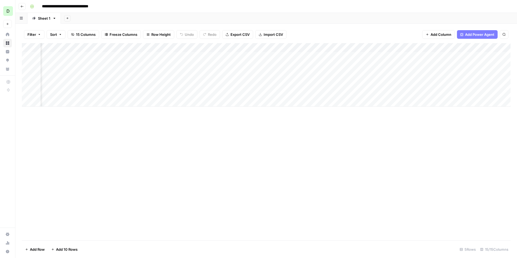
scroll to position [0, 502]
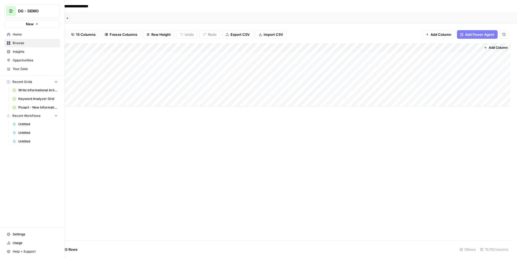
click at [34, 52] on span "Insights" at bounding box center [35, 51] width 45 height 5
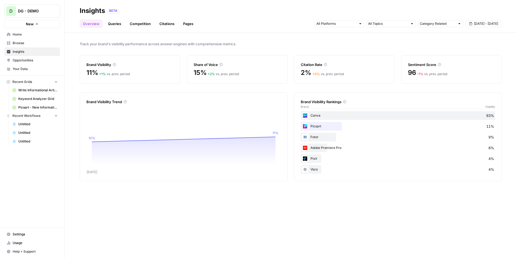
click at [120, 25] on link "Queries" at bounding box center [115, 23] width 20 height 9
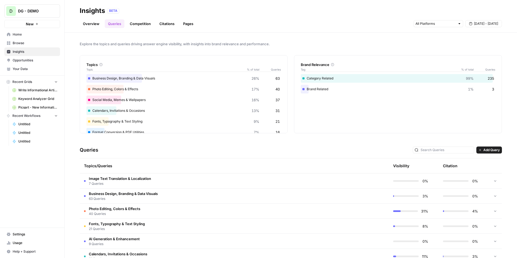
click at [196, 181] on td "Image Text Translation & Localization 7 Queries" at bounding box center [209, 180] width 258 height 15
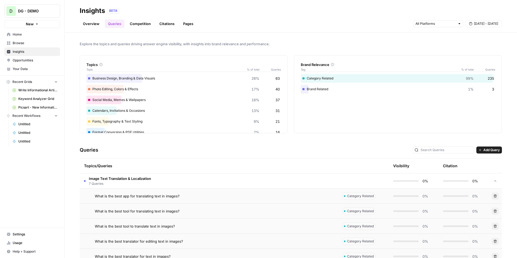
click at [193, 196] on div "What is the best app for translating text in images?" at bounding box center [214, 195] width 239 height 5
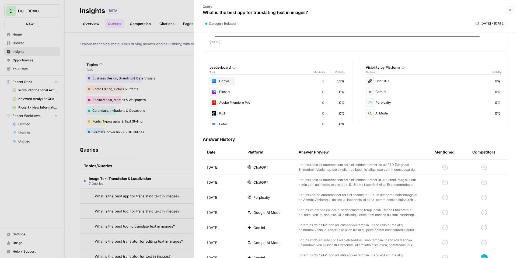
scroll to position [94, 0]
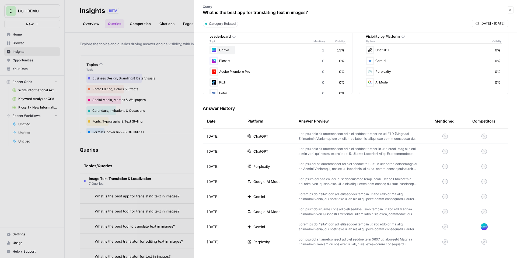
click at [282, 134] on div "ChatGPT" at bounding box center [268, 136] width 43 height 5
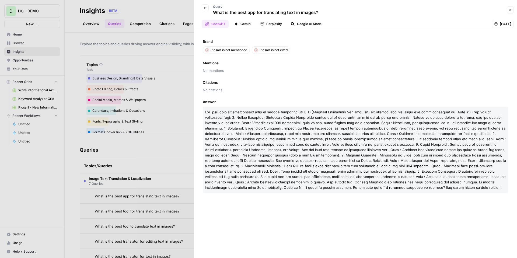
click at [509, 13] on button "Close" at bounding box center [510, 9] width 7 height 7
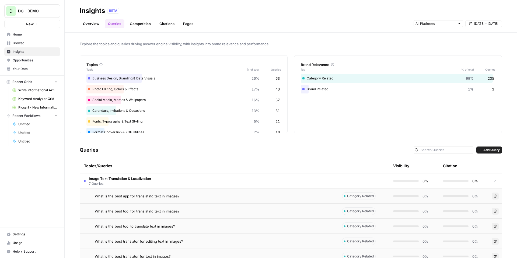
click at [134, 24] on link "Competition" at bounding box center [140, 23] width 27 height 9
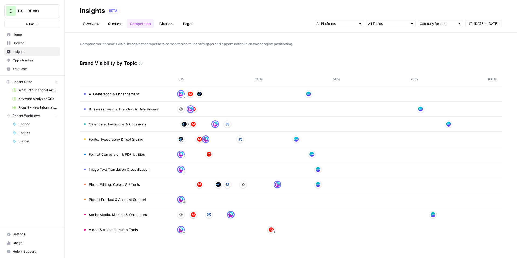
click at [168, 23] on link "Citations" at bounding box center [167, 23] width 22 height 9
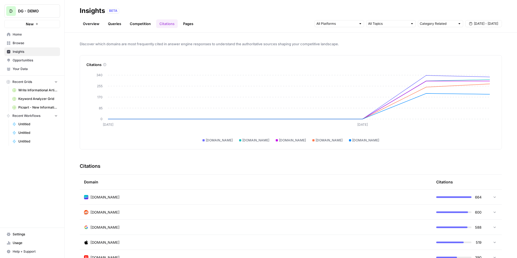
scroll to position [53, 0]
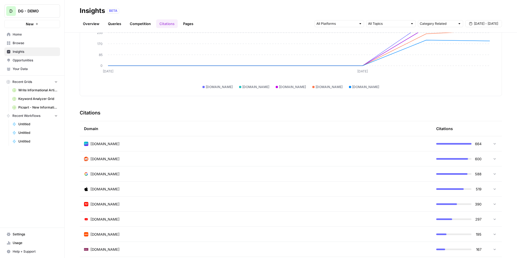
click at [193, 26] on link "Pages" at bounding box center [188, 23] width 17 height 9
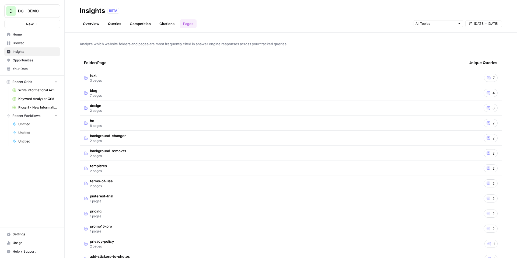
click at [148, 80] on td "text 3 pages" at bounding box center [272, 77] width 384 height 15
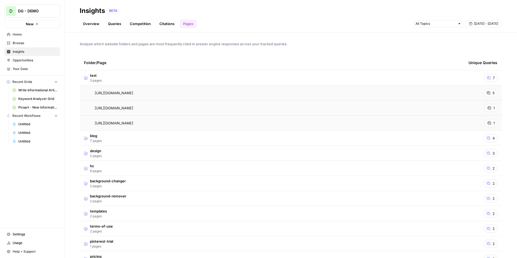
click at [492, 93] on span "5" at bounding box center [493, 92] width 2 height 5
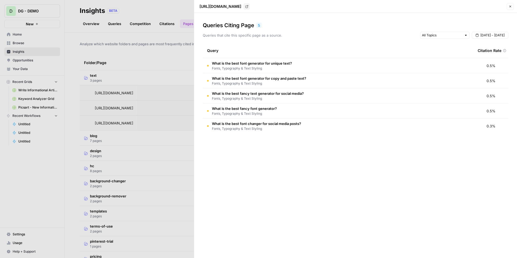
click at [511, 5] on icon "button" at bounding box center [510, 6] width 3 height 3
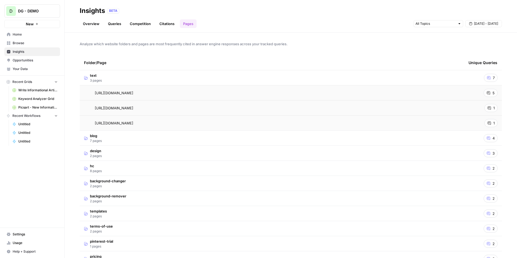
click at [32, 62] on span "Opportunities" at bounding box center [35, 60] width 45 height 5
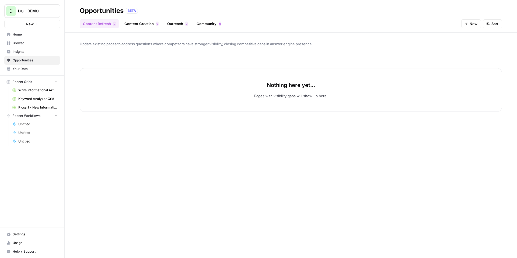
click at [47, 11] on span "DG - DEMO" at bounding box center [34, 10] width 33 height 5
click at [150, 8] on div "Opportunities BETA" at bounding box center [291, 10] width 422 height 9
click at [27, 50] on span "Insights" at bounding box center [35, 51] width 45 height 5
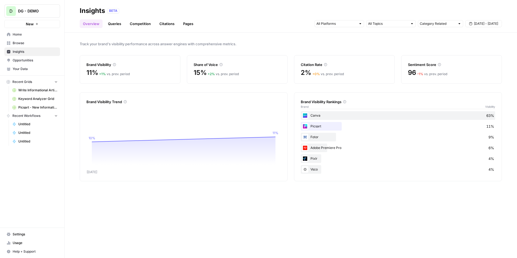
click at [27, 59] on span "Opportunities" at bounding box center [35, 60] width 45 height 5
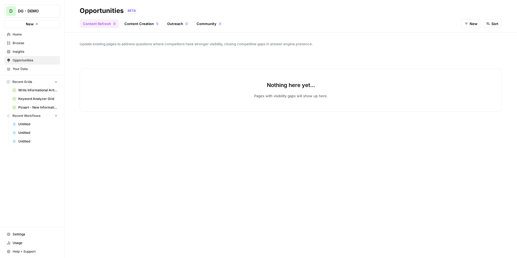
click at [45, 13] on span "DG - DEMO" at bounding box center [34, 10] width 33 height 5
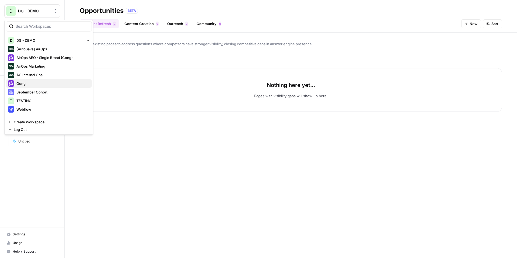
click at [30, 83] on span "Gong" at bounding box center [51, 83] width 71 height 5
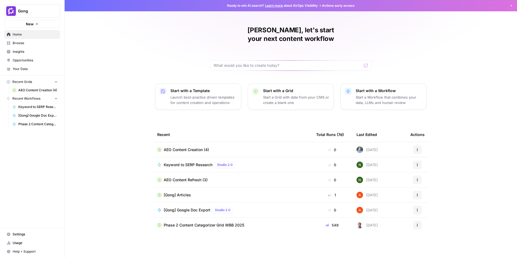
click at [44, 60] on span "Opportunities" at bounding box center [35, 60] width 45 height 5
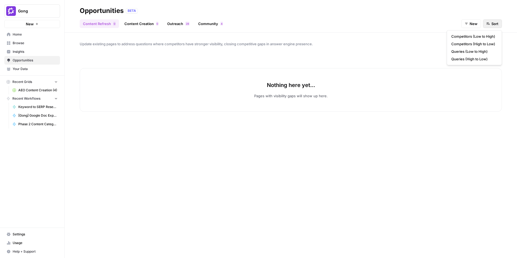
click at [491, 26] on button "Sort" at bounding box center [492, 23] width 19 height 9
click at [478, 23] on button "New" at bounding box center [471, 23] width 20 height 9
click at [479, 51] on span "In Progress" at bounding box center [475, 51] width 19 height 5
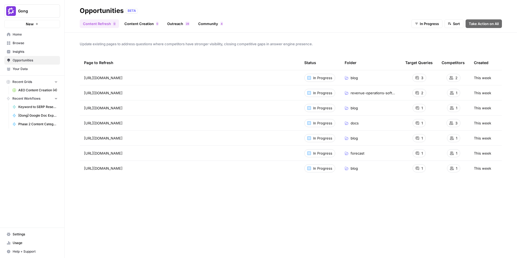
click at [136, 24] on link "Content Creation 0" at bounding box center [141, 23] width 41 height 9
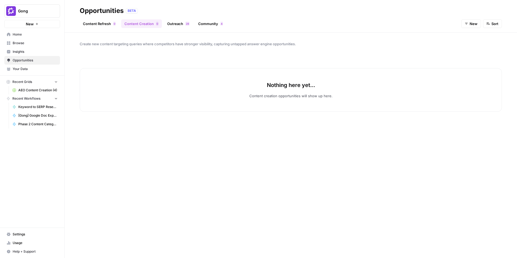
click at [103, 27] on link "Content Refresh 0" at bounding box center [99, 23] width 39 height 9
click at [498, 26] on span "Sort" at bounding box center [494, 23] width 7 height 5
click at [471, 26] on span "New" at bounding box center [474, 23] width 8 height 5
click at [48, 11] on span "Gong" at bounding box center [34, 10] width 33 height 5
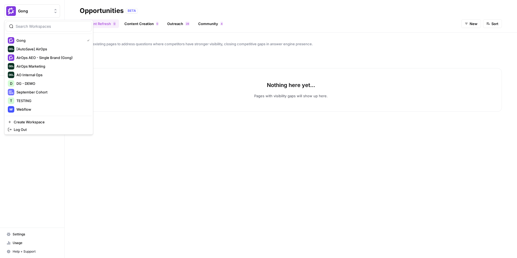
click at [34, 10] on span "Gong" at bounding box center [34, 10] width 33 height 5
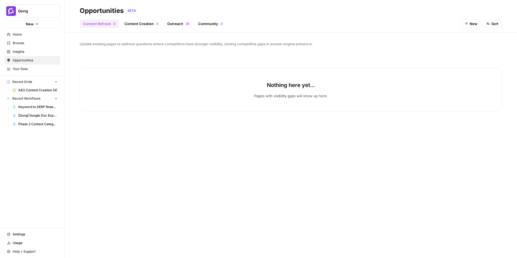
click at [34, 10] on span "Gong" at bounding box center [34, 10] width 33 height 5
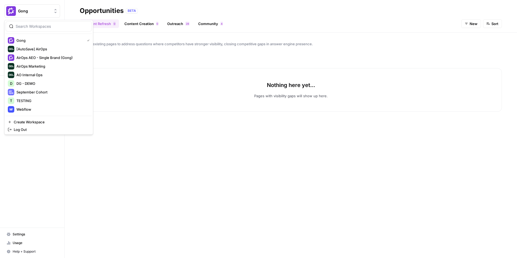
click at [30, 13] on span "Gong" at bounding box center [34, 10] width 33 height 5
click at [27, 85] on span "DG - DEMO" at bounding box center [51, 83] width 71 height 5
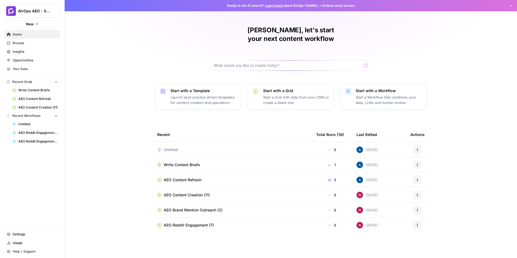
click at [41, 14] on button "AirOps AEO - Single Brand (Gong)" at bounding box center [32, 10] width 56 height 13
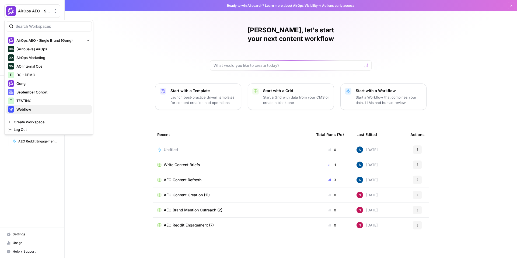
click at [30, 110] on span "Webflow" at bounding box center [51, 109] width 71 height 5
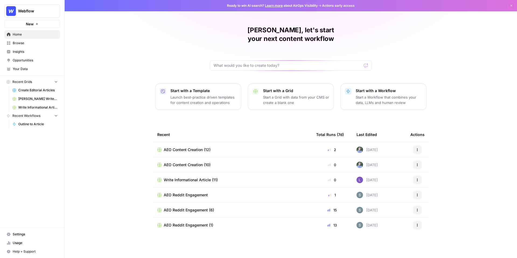
click at [33, 60] on span "Opportunities" at bounding box center [35, 60] width 45 height 5
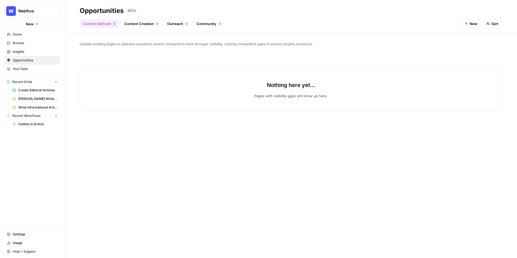
click at [174, 24] on link "Outreach 0" at bounding box center [177, 23] width 27 height 9
click at [468, 23] on icon "button" at bounding box center [466, 23] width 3 height 3
click at [479, 44] on span "New" at bounding box center [475, 43] width 19 height 5
click at [472, 19] on div "Content Refresh 0 Content Creation 0 Outreach 0 Community 0 New Sort" at bounding box center [291, 21] width 422 height 13
click at [471, 24] on span "New" at bounding box center [474, 23] width 8 height 5
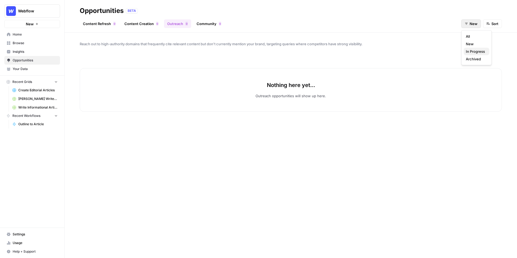
click at [479, 52] on span "In Progress" at bounding box center [475, 51] width 19 height 5
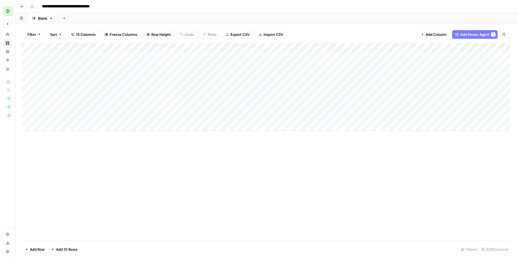
click at [121, 10] on div "**********" at bounding box center [270, 6] width 484 height 9
click at [246, 6] on div "**********" at bounding box center [270, 6] width 484 height 9
